Goal: Task Accomplishment & Management: Use online tool/utility

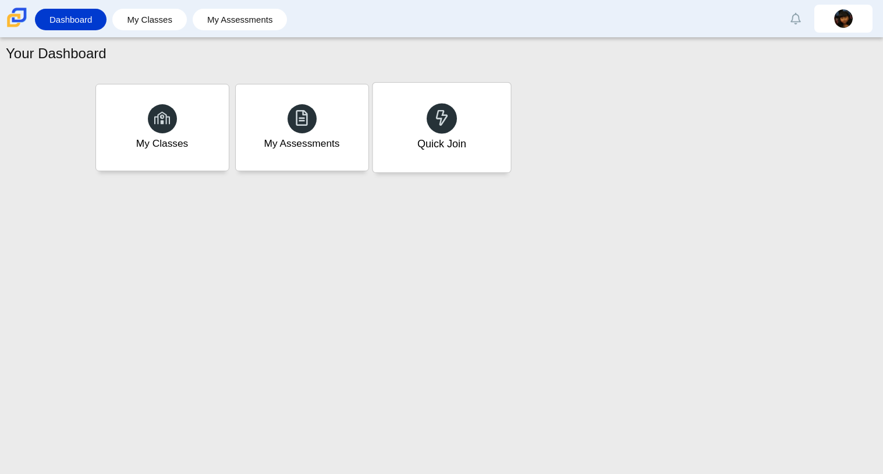
click at [454, 138] on div "Quick Join" at bounding box center [441, 143] width 49 height 15
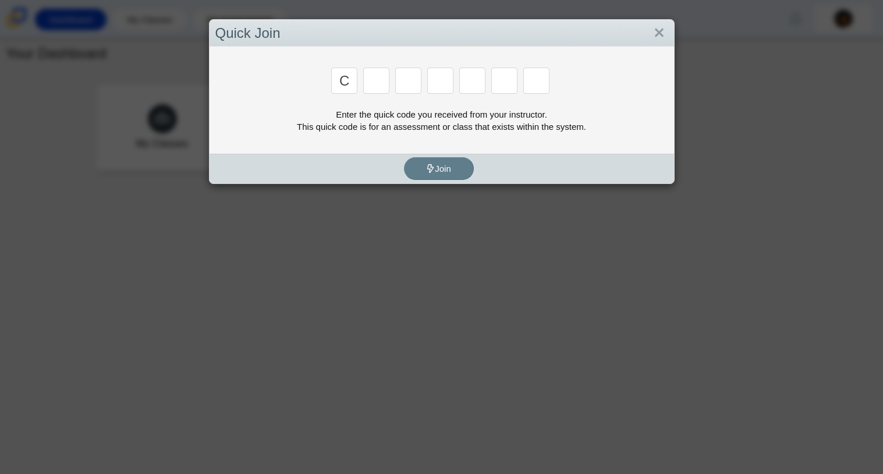
type input "c"
type input "x"
type input "h"
type input "9"
type input "m"
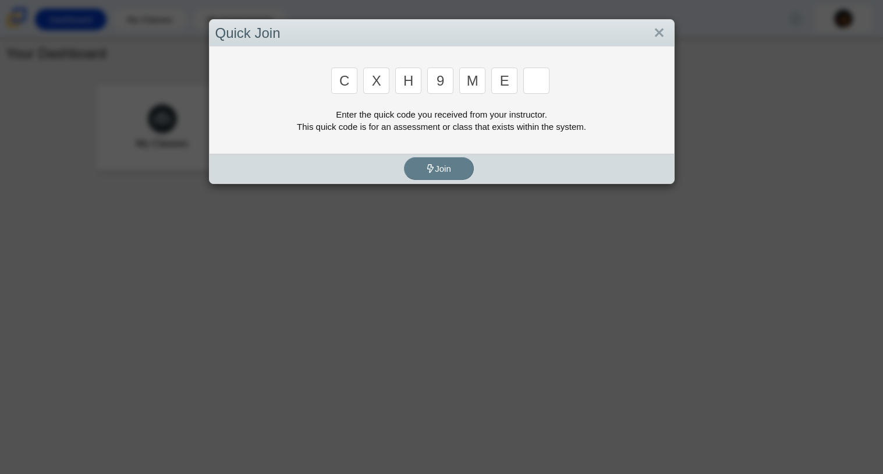
type input "e"
type input "2"
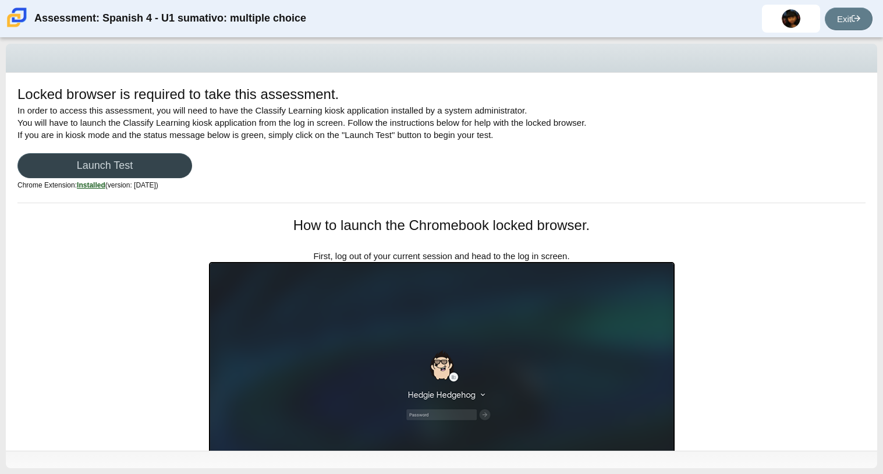
click at [108, 158] on link "Launch Test" at bounding box center [104, 165] width 175 height 25
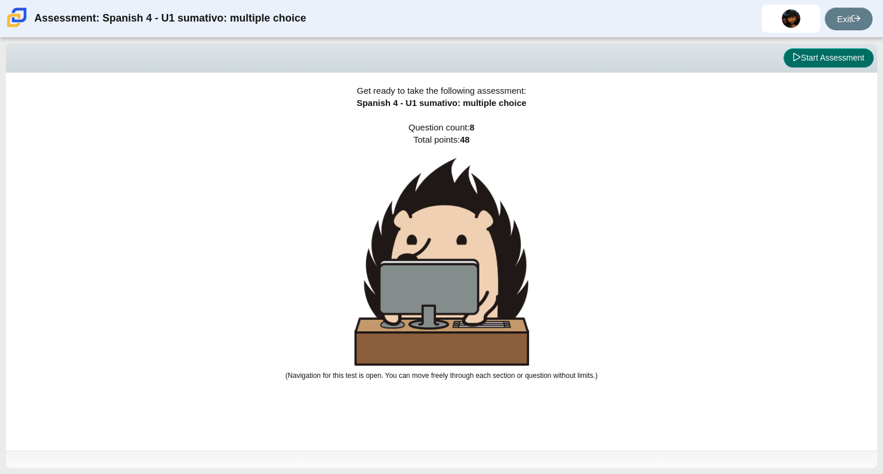
click at [819, 62] on button "Start Assessment" at bounding box center [829, 58] width 90 height 20
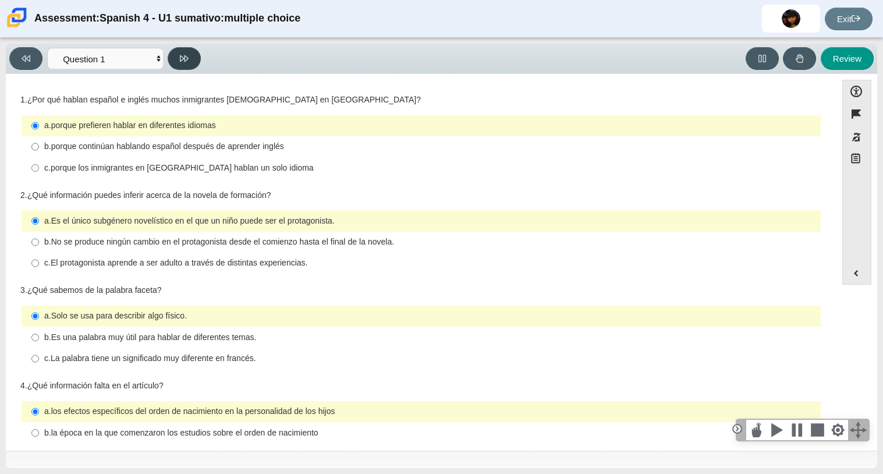
click at [189, 52] on button at bounding box center [184, 58] width 33 height 23
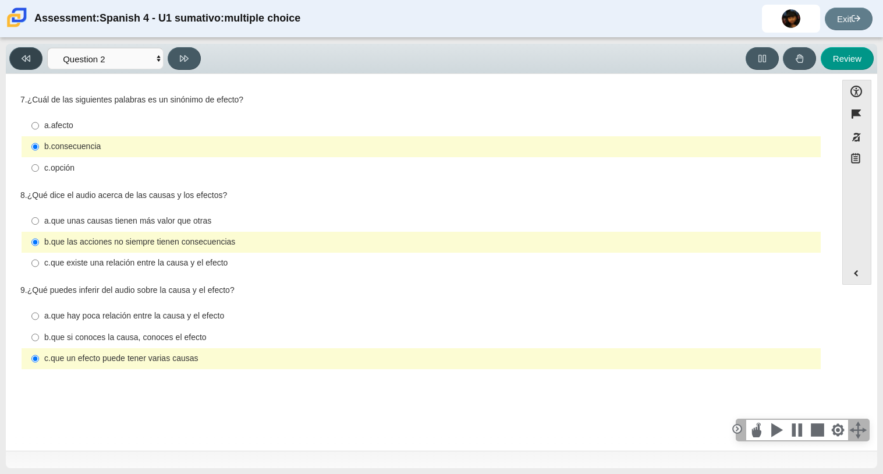
click at [26, 61] on icon at bounding box center [26, 58] width 9 height 6
select select "a41de488-02ac-4dd5-a09b-0381ab625a77"
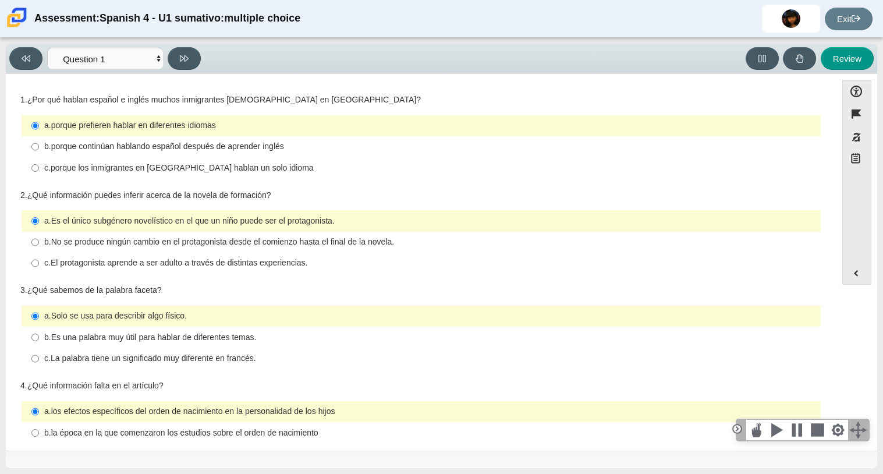
click at [221, 144] on thspan "porque continúan hablando español después de aprender inglés" at bounding box center [167, 146] width 233 height 10
click at [39, 144] on input "b. porque continúan hablando español después de aprender inglés b. porque conti…" at bounding box center [35, 146] width 8 height 21
radio input "true"
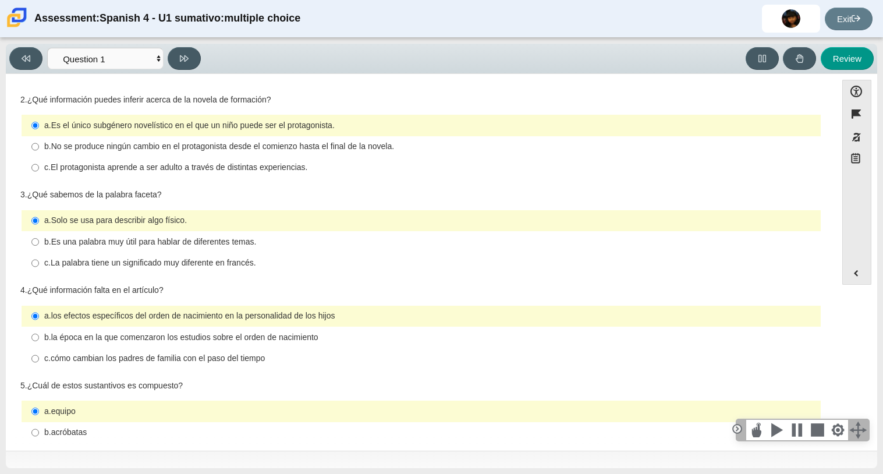
scroll to position [87, 0]
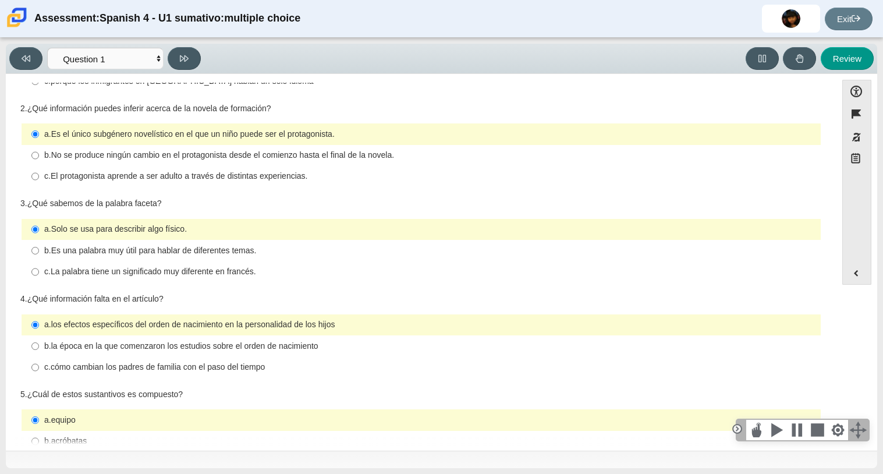
click at [136, 179] on thspan "El protagonista aprende a ser adulto a través de distintas experiencias." at bounding box center [179, 176] width 257 height 10
click at [39, 179] on input "c. El protagonista aprende a ser adulto a través de distintas experiencias. c. …" at bounding box center [35, 176] width 8 height 21
radio input "true"
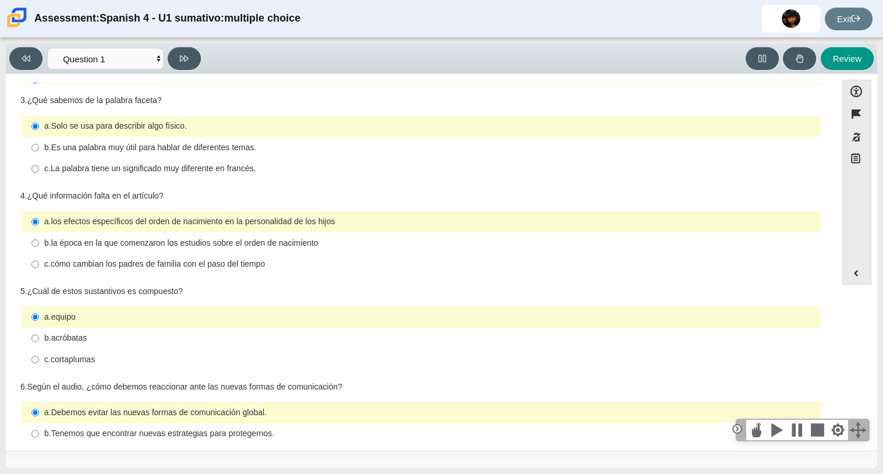
scroll to position [193, 0]
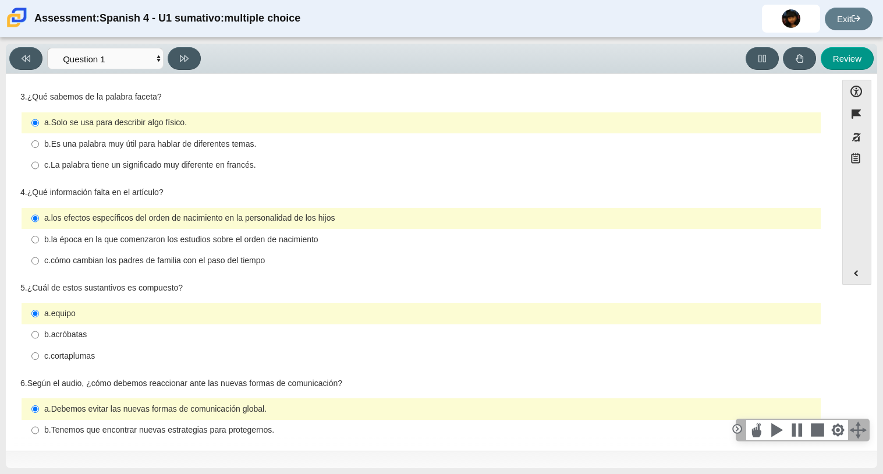
click at [261, 146] on div "b. Es una palabra muy útil para hablar de diferentes temas." at bounding box center [430, 145] width 772 height 12
click at [39, 146] on input "b. Es una palabra muy útil para hablar de diferentes temas. b. Es una palabra m…" at bounding box center [35, 143] width 8 height 21
radio input "true"
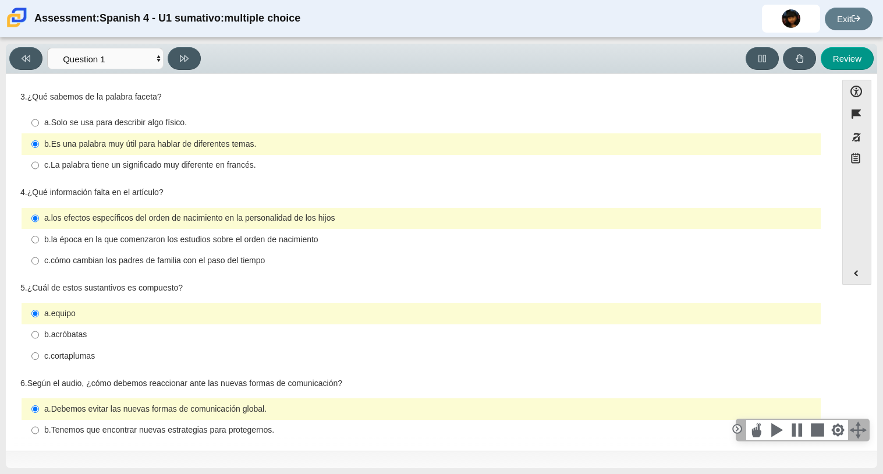
click at [256, 164] on thspan "La palabra tiene un significado muy diferente en francés." at bounding box center [154, 165] width 206 height 10
click at [39, 164] on input "c. La palabra tiene un significado muy diferente en francés. c. La palabra tien…" at bounding box center [35, 165] width 8 height 21
radio input "true"
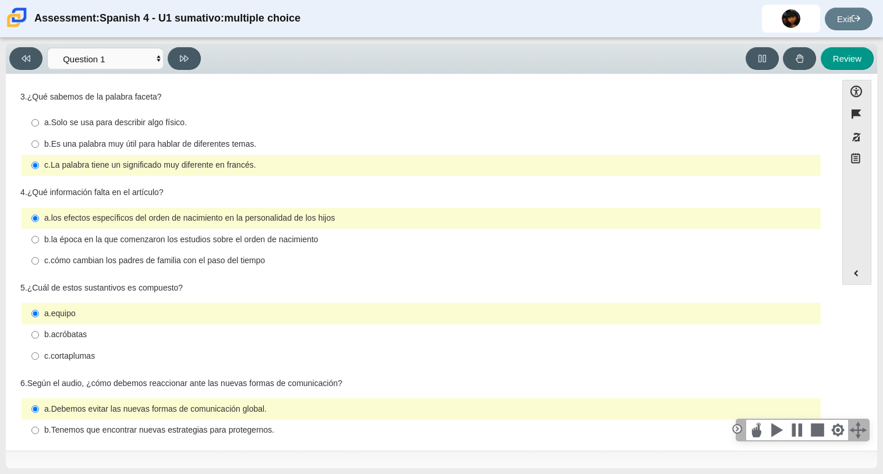
click at [192, 245] on thspan "la época en la que comenzaron los estudios sobre el orden de nacimiento" at bounding box center [184, 239] width 267 height 10
click at [39, 245] on input "b. la época en la que comenzaron los estudios sobre el [MEDICAL_DATA] b. la épo…" at bounding box center [35, 239] width 8 height 21
radio input "true"
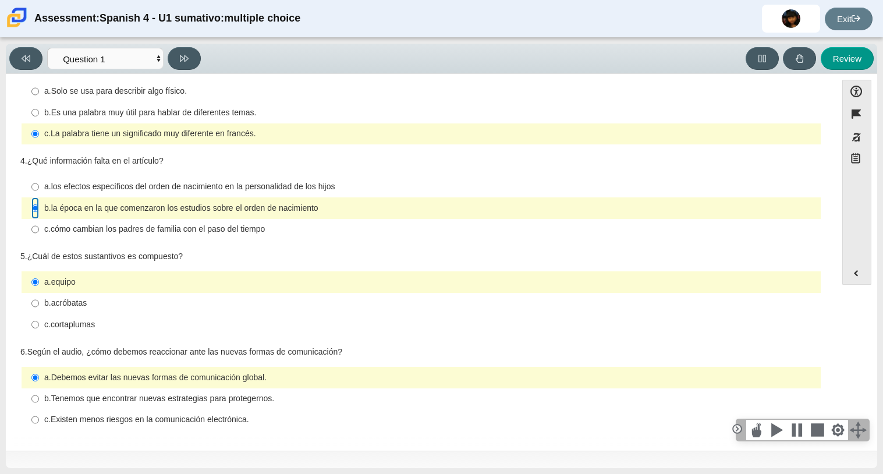
scroll to position [227, 0]
click at [131, 322] on div "c. cortaplumas" at bounding box center [430, 324] width 772 height 12
click at [39, 322] on input "c. cortaplumas c. cortaplumas" at bounding box center [35, 323] width 8 height 21
radio input "true"
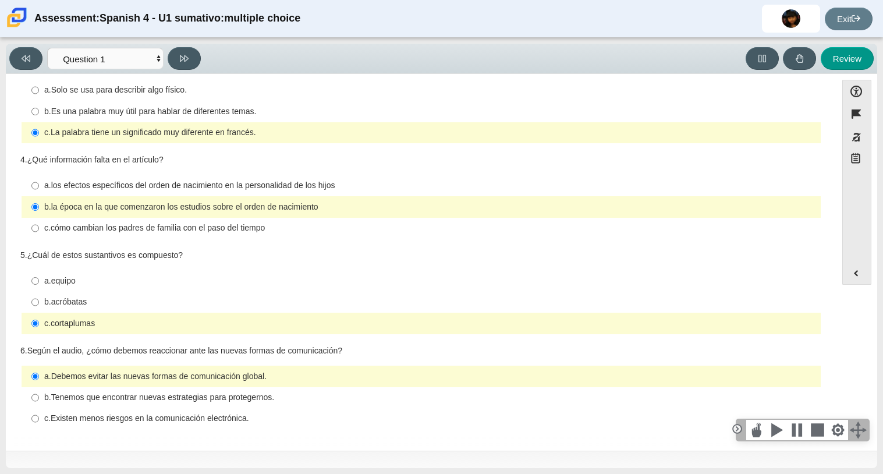
click at [275, 398] on thspan "Tenemos que encontrar nuevas estrategias para protegernos." at bounding box center [163, 397] width 224 height 10
click at [39, 398] on input "b. Tenemos que encontrar nuevas estrategias para protegernos. b. Tenemos que en…" at bounding box center [35, 397] width 8 height 21
radio input "true"
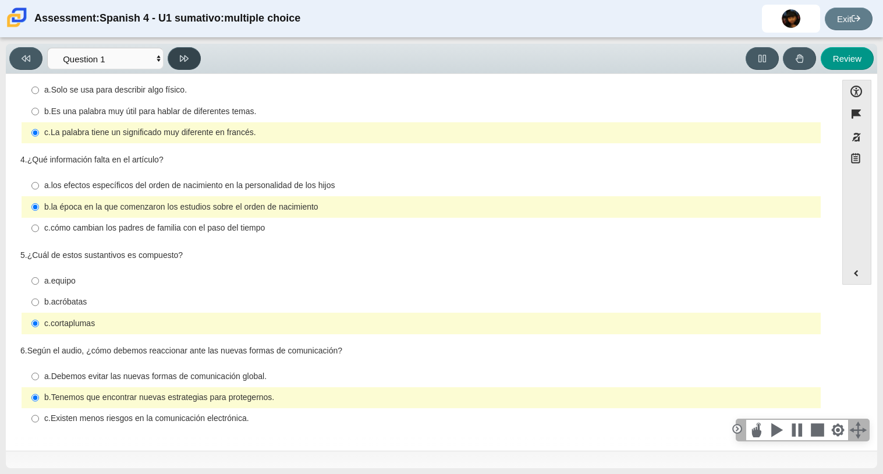
click at [194, 56] on button at bounding box center [184, 58] width 33 height 23
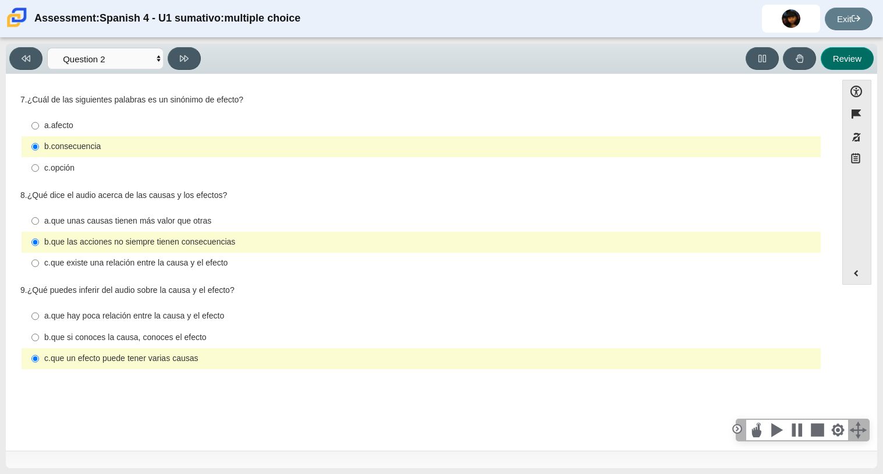
click at [852, 58] on button "Review" at bounding box center [847, 58] width 53 height 23
select select "review"
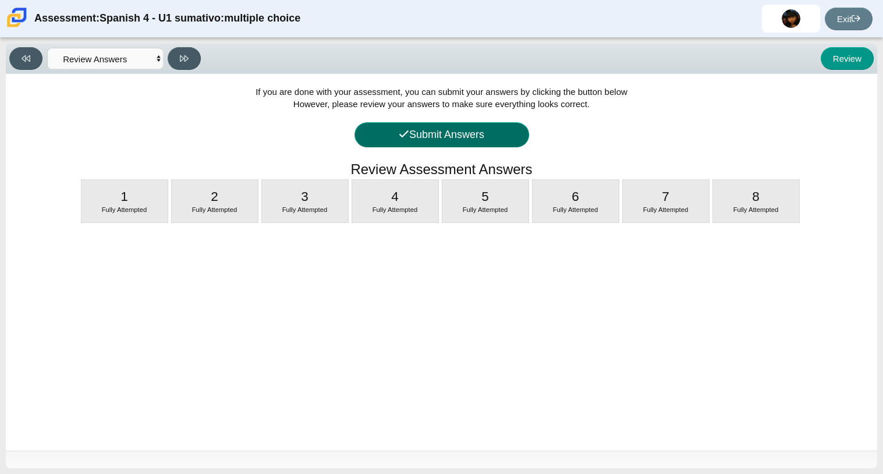
click at [480, 134] on button "Submit Answers" at bounding box center [442, 134] width 175 height 25
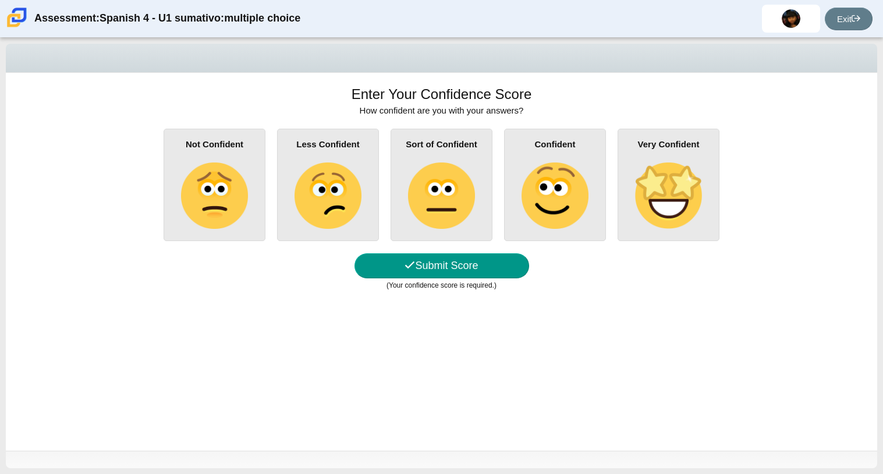
click at [523, 219] on img at bounding box center [555, 195] width 66 height 66
click at [0, 0] on input "Confident" at bounding box center [0, 0] width 0 height 0
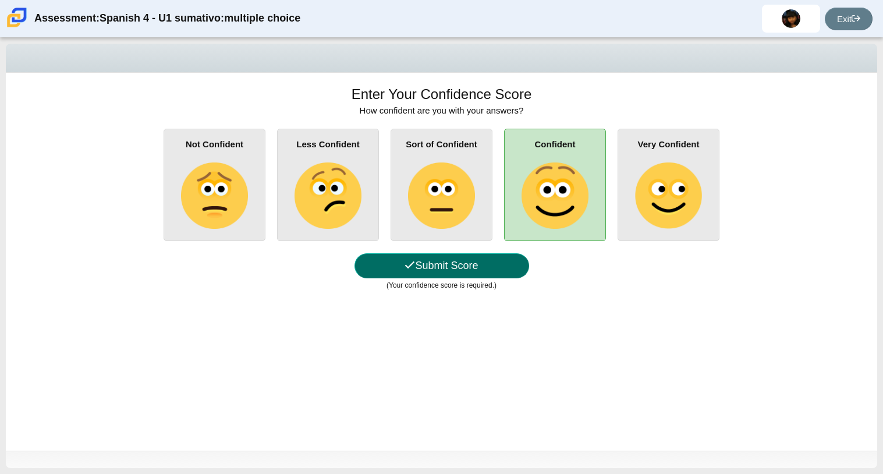
click at [490, 258] on button "Submit Score" at bounding box center [442, 265] width 175 height 25
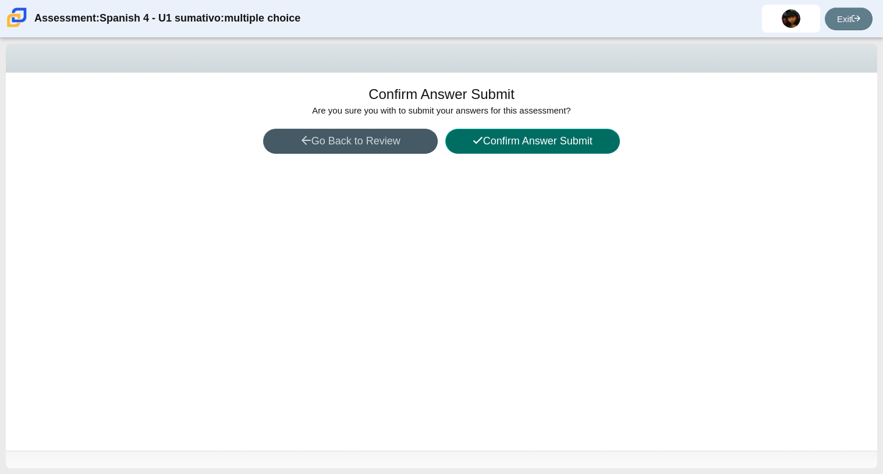
click at [559, 139] on button "Confirm Answer Submit" at bounding box center [532, 141] width 175 height 25
